Goal: Task Accomplishment & Management: Use online tool/utility

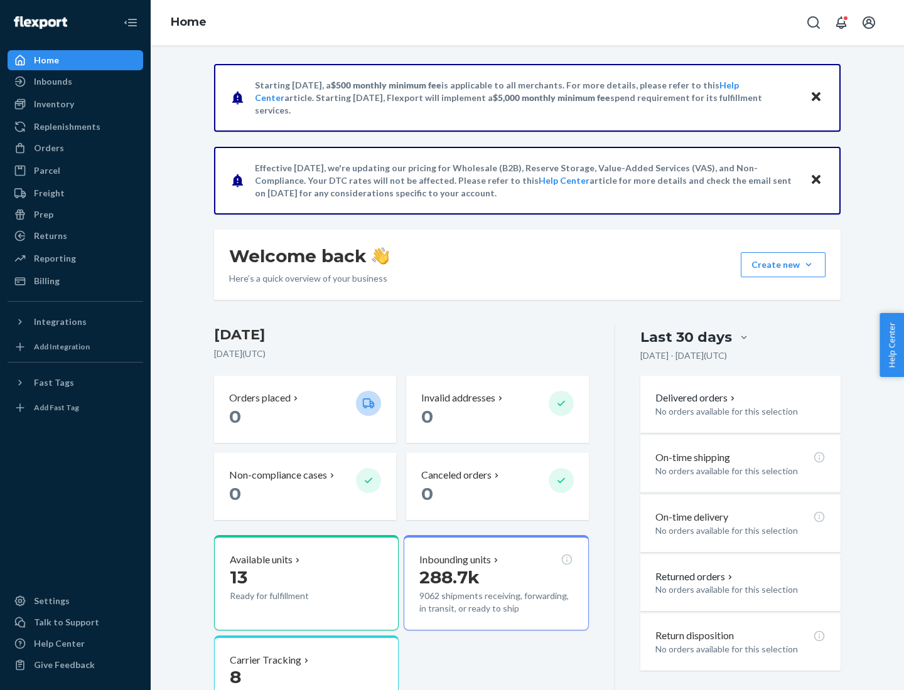
click at [65, 127] on div "Replenishments" at bounding box center [67, 126] width 67 height 13
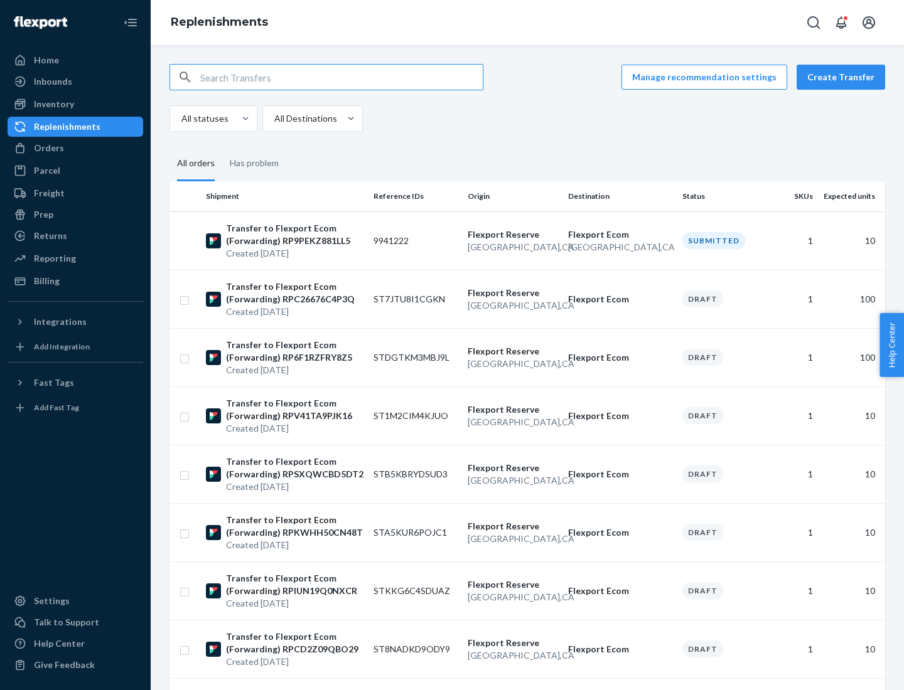
click at [843, 77] on button "Create Transfer" at bounding box center [840, 77] width 88 height 25
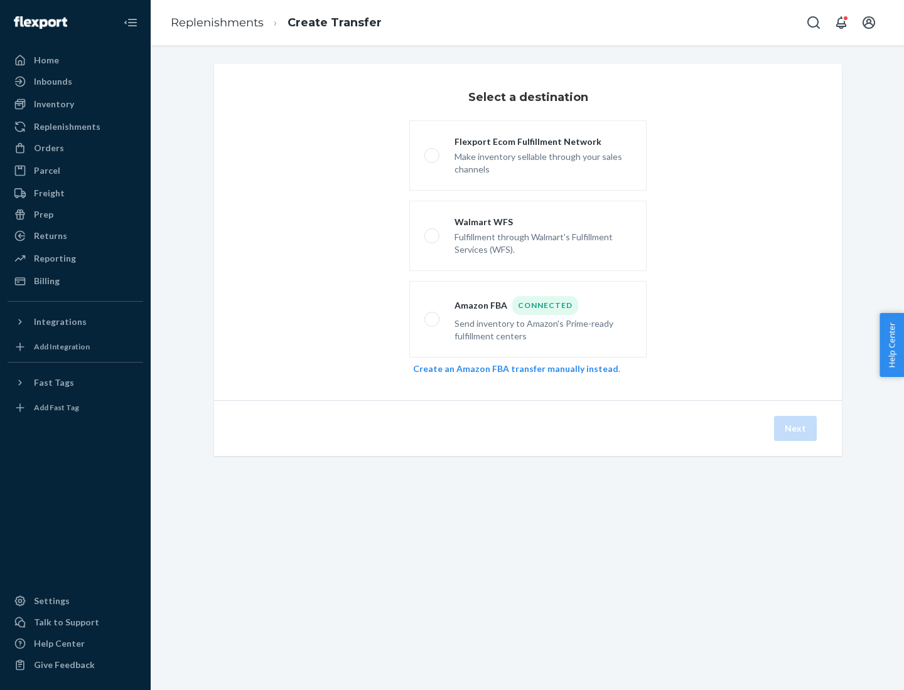
click at [543, 142] on div "Flexport Ecom Fulfillment Network" at bounding box center [542, 142] width 177 height 13
click at [432, 152] on input "Flexport Ecom Fulfillment Network Make inventory sellable through your sales ch…" at bounding box center [428, 156] width 8 height 8
radio input "true"
click at [796, 429] on button "Next" at bounding box center [795, 428] width 43 height 25
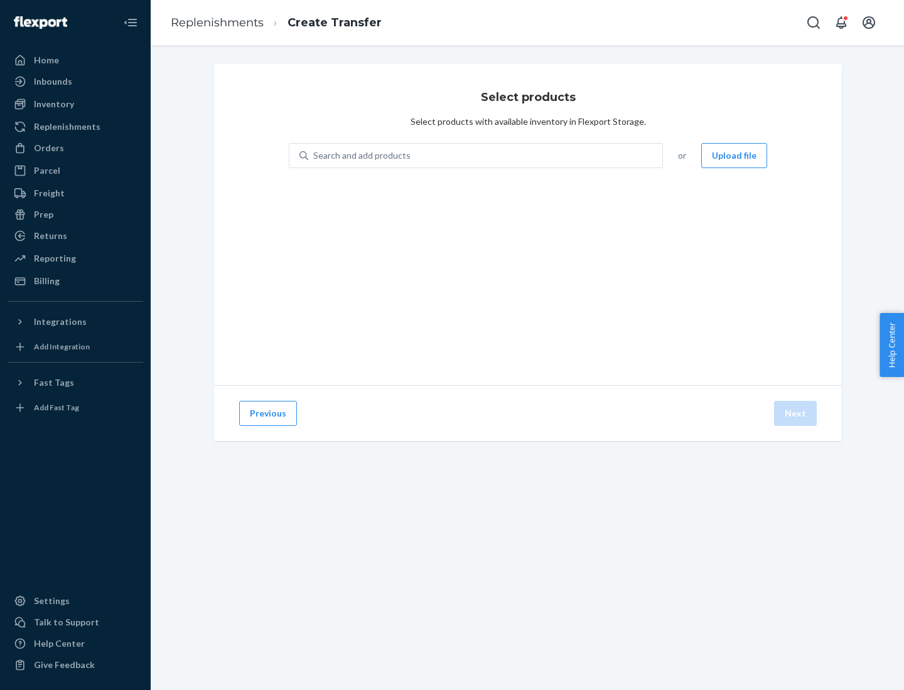
click at [735, 156] on button "Upload file" at bounding box center [734, 155] width 66 height 25
